Goal: Task Accomplishment & Management: Manage account settings

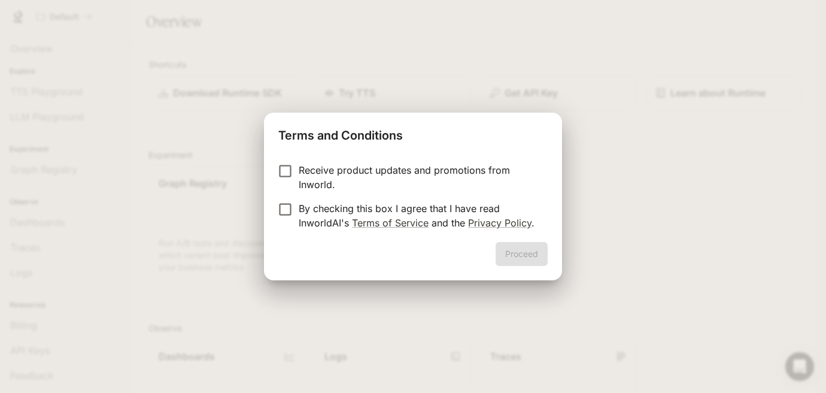
click at [388, 215] on p "By checking this box I agree that I have read InworldAI's Terms of Service and …" at bounding box center [418, 215] width 239 height 29
click at [512, 254] on button "Proceed" at bounding box center [522, 254] width 52 height 24
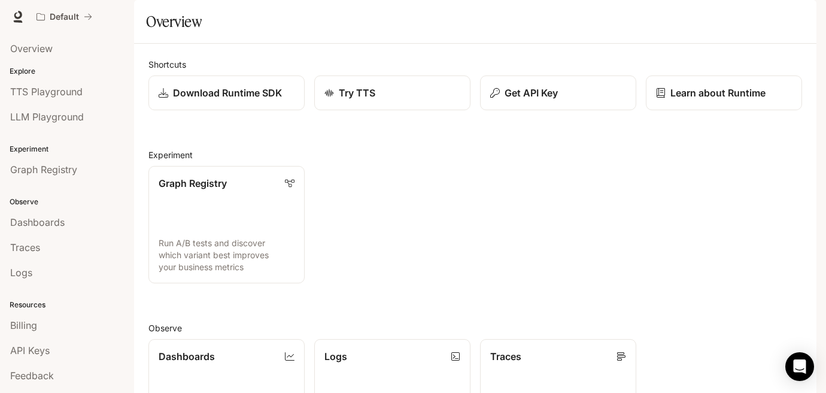
click at [798, 19] on img "button" at bounding box center [799, 16] width 17 height 17
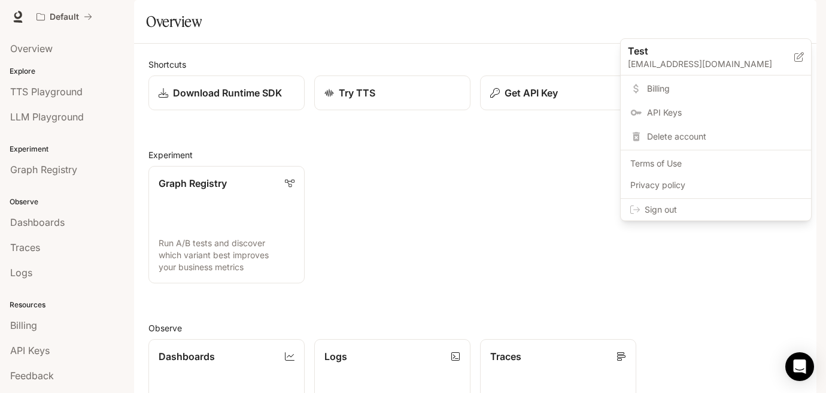
click at [672, 210] on span "Sign out" at bounding box center [723, 210] width 157 height 12
